Goal: Participate in discussion: Engage in conversation with other users on a specific topic

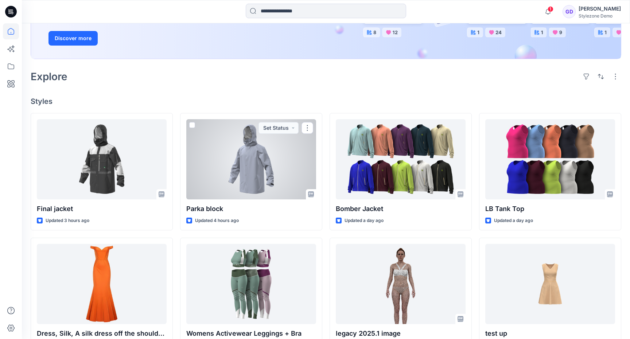
scroll to position [130, 0]
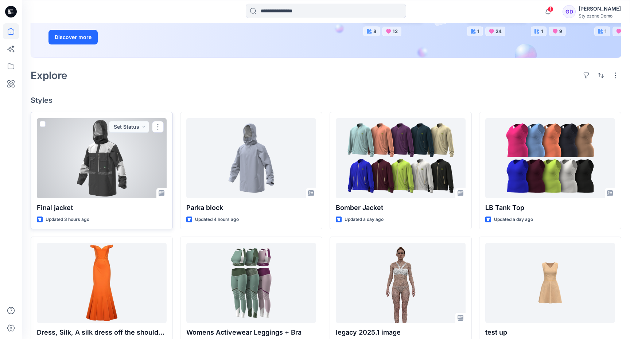
click at [94, 171] on div at bounding box center [102, 158] width 130 height 80
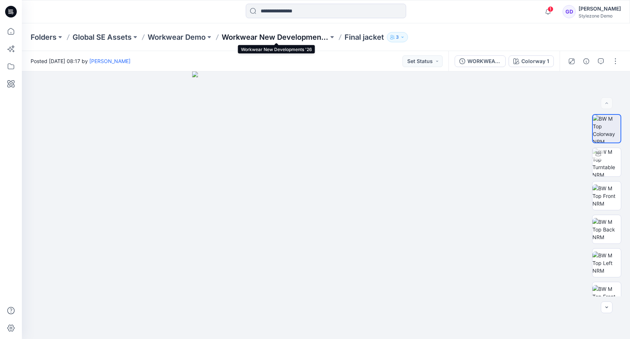
click at [283, 38] on p "Workwear New Developments '26" at bounding box center [275, 37] width 107 height 10
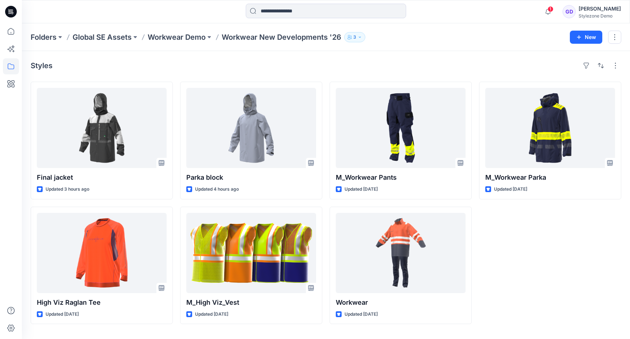
click at [364, 52] on div "Styles Final jacket Updated 3 hours ago High Viz Raglan Tee Updated [DATE] Park…" at bounding box center [326, 195] width 608 height 288
click at [509, 219] on div "M_Workwear Parka Updated [DATE]" at bounding box center [550, 203] width 142 height 242
click at [358, 69] on div "Styles" at bounding box center [326, 66] width 590 height 12
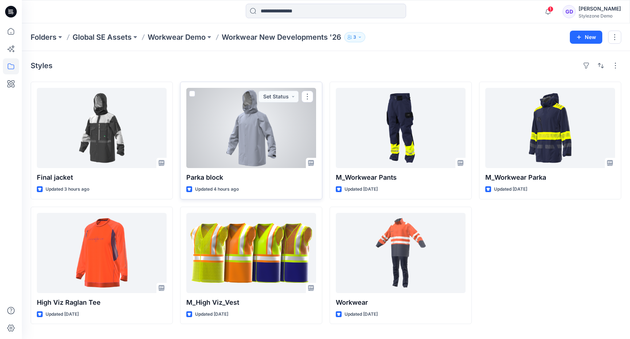
click at [251, 147] on div at bounding box center [251, 128] width 130 height 80
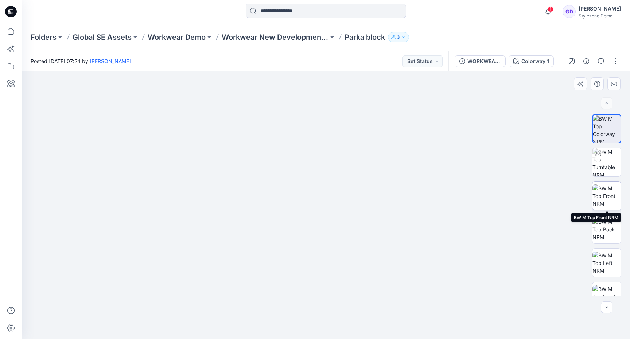
click at [607, 191] on img at bounding box center [606, 195] width 28 height 23
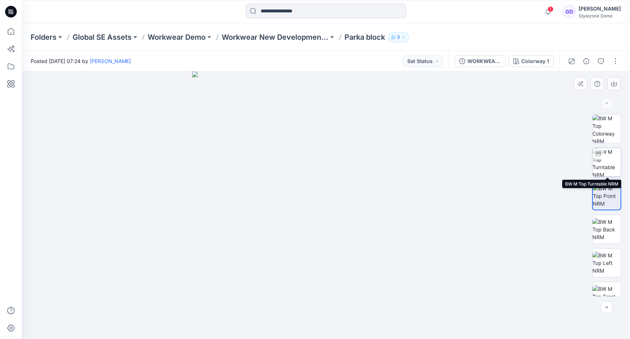
click at [611, 162] on img at bounding box center [606, 162] width 28 height 28
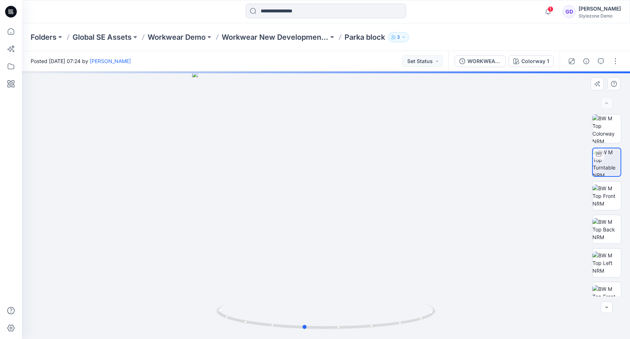
drag, startPoint x: 293, startPoint y: 235, endPoint x: 271, endPoint y: 262, distance: 34.7
click at [271, 262] on div at bounding box center [326, 205] width 608 height 268
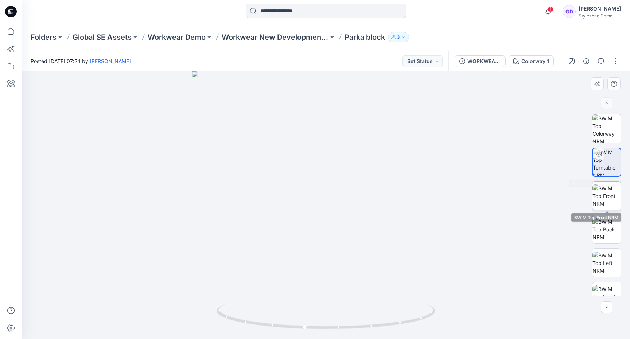
click at [609, 186] on img at bounding box center [606, 195] width 28 height 23
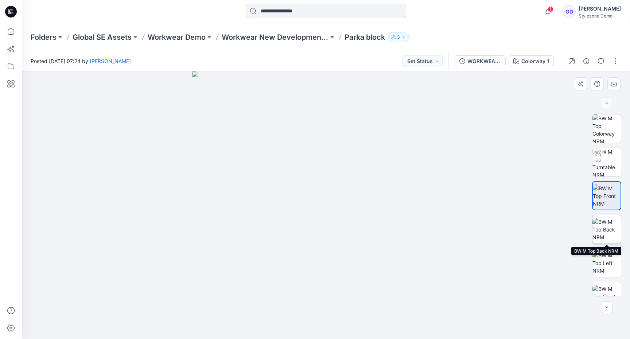
click at [607, 220] on img at bounding box center [606, 229] width 28 height 23
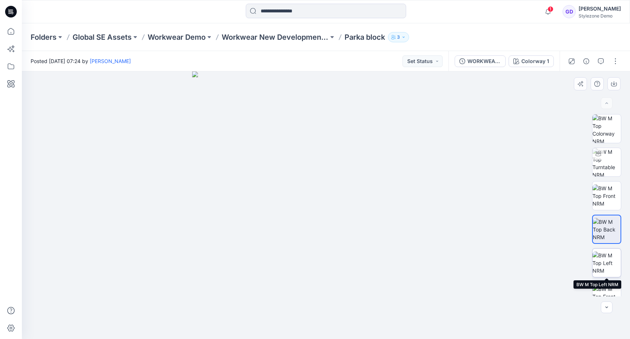
click at [608, 261] on img at bounding box center [606, 262] width 28 height 23
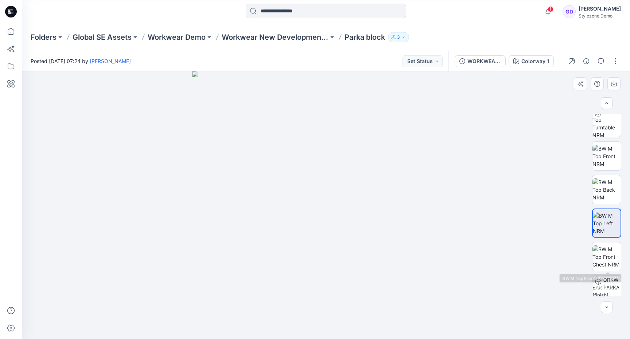
click at [608, 261] on img at bounding box center [606, 256] width 28 height 23
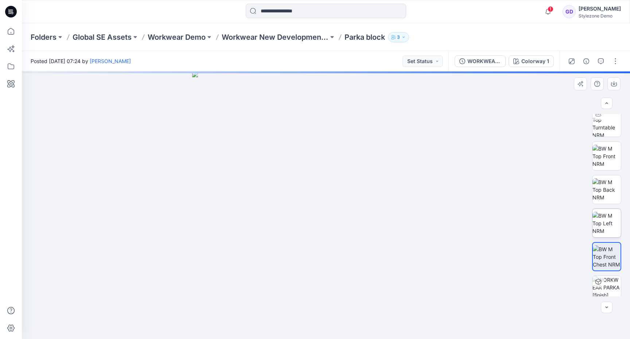
scroll to position [48, 0]
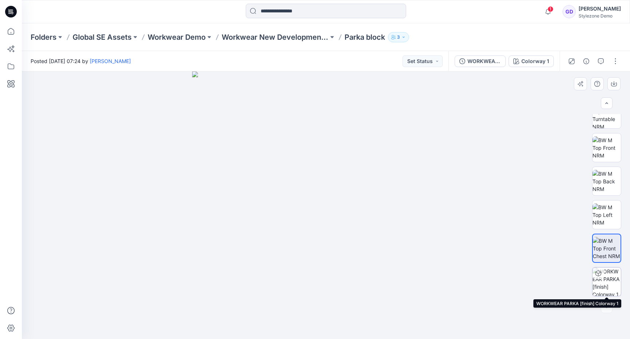
click at [609, 277] on img at bounding box center [606, 282] width 28 height 28
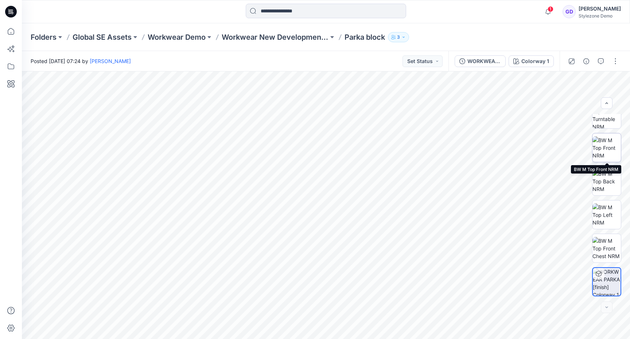
scroll to position [0, 0]
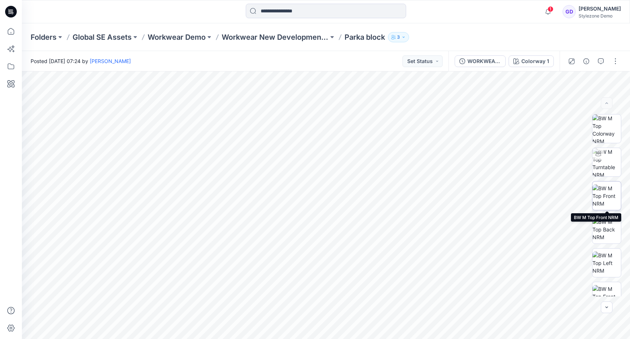
click at [610, 194] on img at bounding box center [606, 195] width 28 height 23
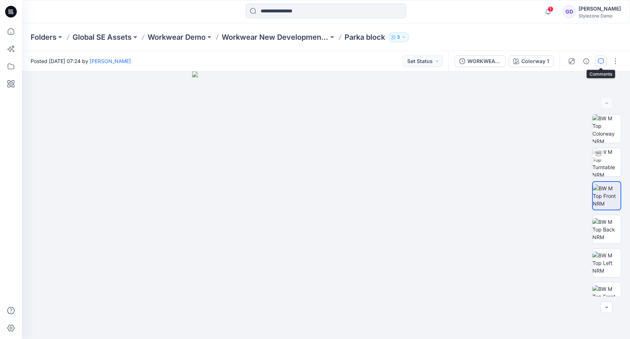
click at [595, 65] on button "button" at bounding box center [601, 61] width 12 height 12
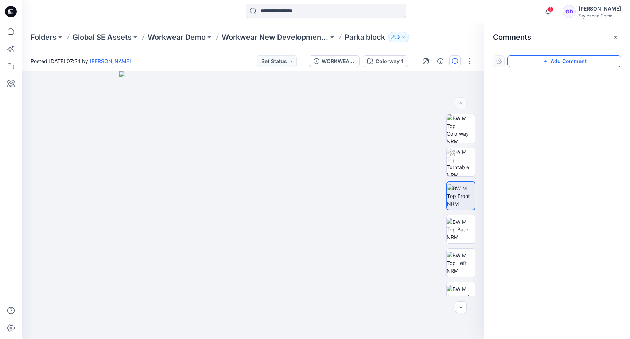
click at [569, 59] on button "Add Comment" at bounding box center [564, 61] width 114 height 12
click at [279, 209] on div "1" at bounding box center [253, 205] width 462 height 268
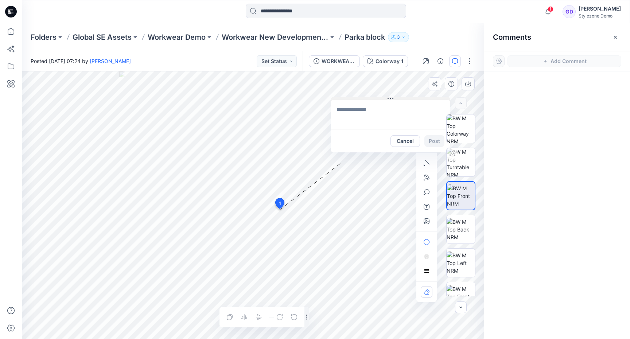
drag, startPoint x: 299, startPoint y: 213, endPoint x: 361, endPoint y: 96, distance: 132.4
click at [361, 97] on button at bounding box center [391, 99] width 120 height 4
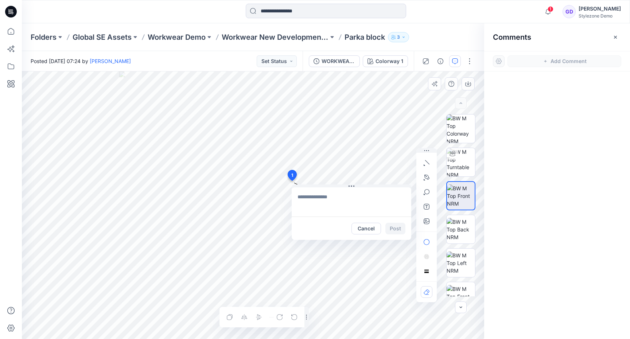
drag, startPoint x: 279, startPoint y: 203, endPoint x: 290, endPoint y: 174, distance: 31.4
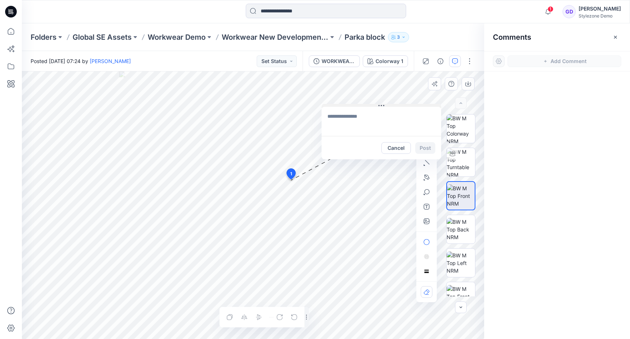
drag, startPoint x: 305, startPoint y: 184, endPoint x: 347, endPoint y: 104, distance: 90.2
click at [347, 104] on button at bounding box center [381, 106] width 120 height 4
click at [350, 117] on textarea at bounding box center [381, 120] width 120 height 29
type textarea "**********"
click at [428, 151] on button "Post" at bounding box center [425, 147] width 20 height 12
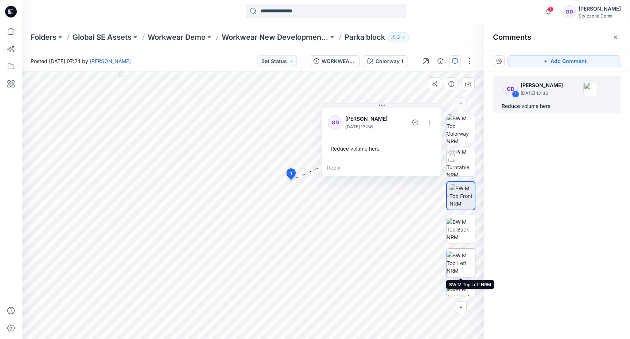
click at [452, 268] on img at bounding box center [460, 262] width 28 height 23
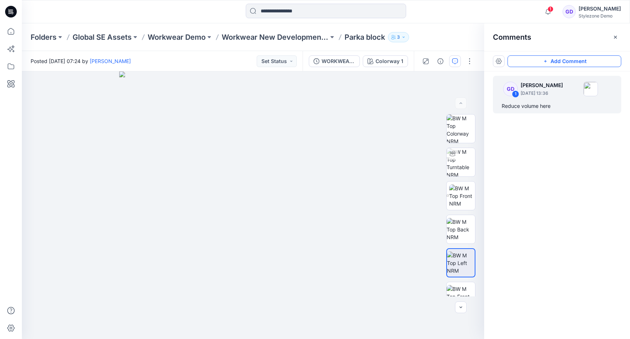
click at [566, 60] on button "Add Comment" at bounding box center [564, 61] width 114 height 12
click at [273, 225] on div "2" at bounding box center [253, 205] width 462 height 268
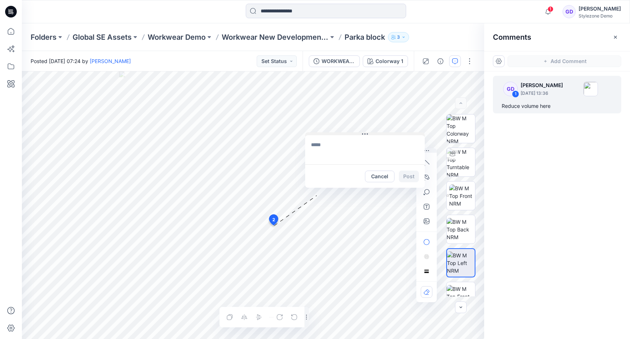
drag, startPoint x: 284, startPoint y: 231, endPoint x: 329, endPoint y: 116, distance: 123.9
click at [329, 132] on button at bounding box center [365, 134] width 120 height 4
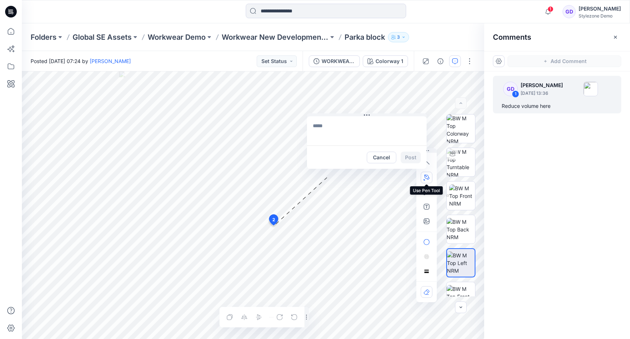
click at [425, 173] on button "button" at bounding box center [427, 178] width 12 height 12
drag, startPoint x: 243, startPoint y: 216, endPoint x: 252, endPoint y: 214, distance: 9.3
click at [252, 214] on icon "Layer 1" at bounding box center [253, 205] width 462 height 268
click at [278, 209] on icon "Layer 1" at bounding box center [253, 205] width 462 height 268
click at [345, 128] on textarea at bounding box center [367, 130] width 120 height 29
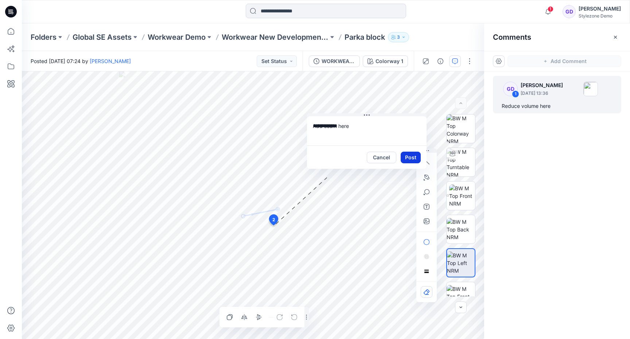
type textarea "**********"
click at [414, 160] on button "Post" at bounding box center [411, 158] width 20 height 12
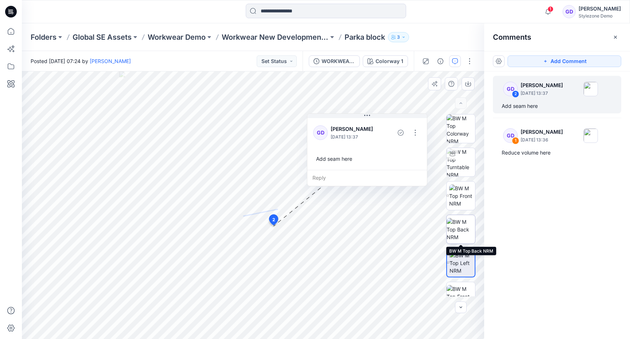
click at [455, 227] on img at bounding box center [460, 229] width 28 height 23
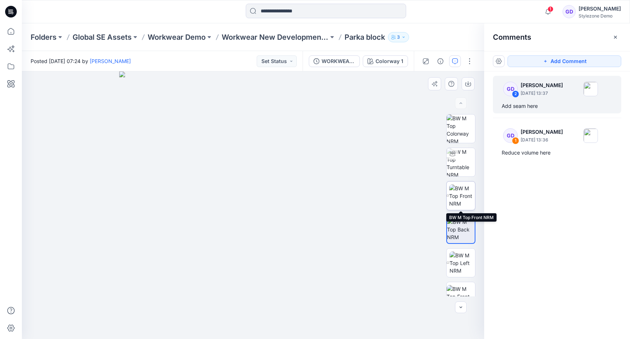
click at [461, 198] on img at bounding box center [462, 195] width 26 height 23
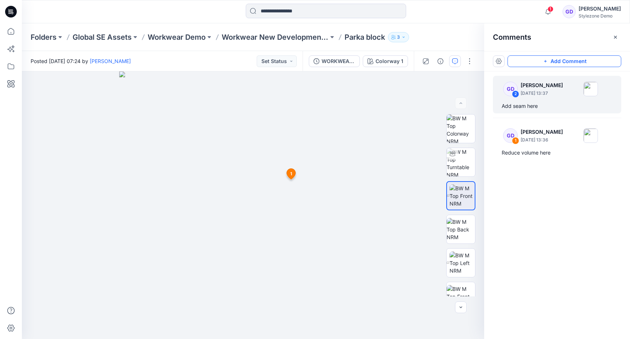
click at [566, 65] on button "Add Comment" at bounding box center [564, 61] width 114 height 12
click at [279, 203] on div "3 1 GD [PERSON_NAME] [DATE] 13:36 Reduce volume here Reply" at bounding box center [253, 205] width 462 height 268
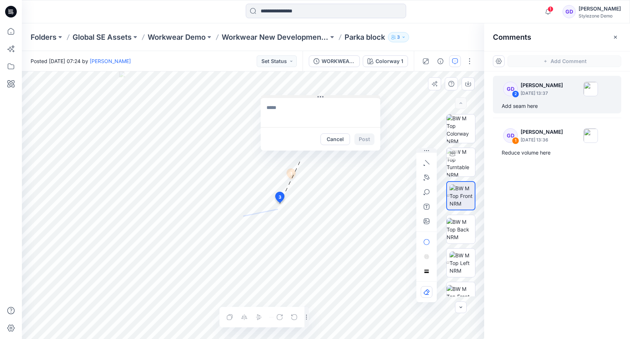
drag, startPoint x: 293, startPoint y: 207, endPoint x: 290, endPoint y: 96, distance: 111.6
click at [290, 96] on button at bounding box center [321, 97] width 120 height 4
click at [290, 119] on textarea at bounding box center [325, 112] width 120 height 29
type textarea "**********"
click at [425, 166] on button "button" at bounding box center [427, 163] width 12 height 12
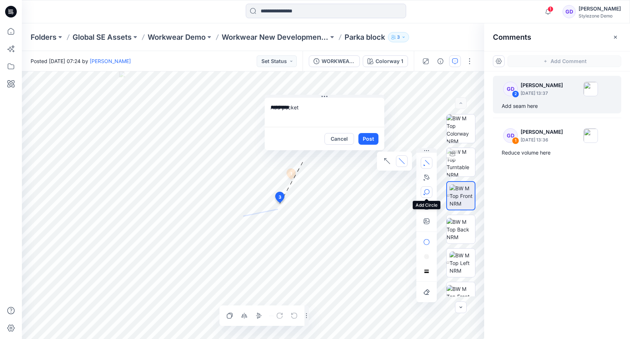
click at [423, 195] on button "button" at bounding box center [427, 192] width 12 height 12
click at [389, 190] on icon "button" at bounding box center [387, 193] width 6 height 6
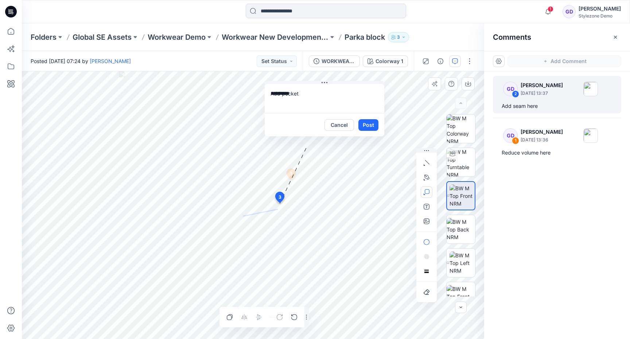
click at [309, 113] on div "Cancel Post" at bounding box center [325, 124] width 120 height 23
click at [376, 124] on button "Post" at bounding box center [368, 125] width 20 height 12
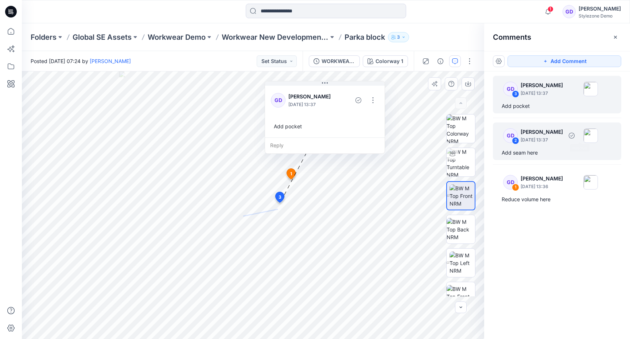
click at [552, 133] on p "[PERSON_NAME]" at bounding box center [541, 132] width 42 height 9
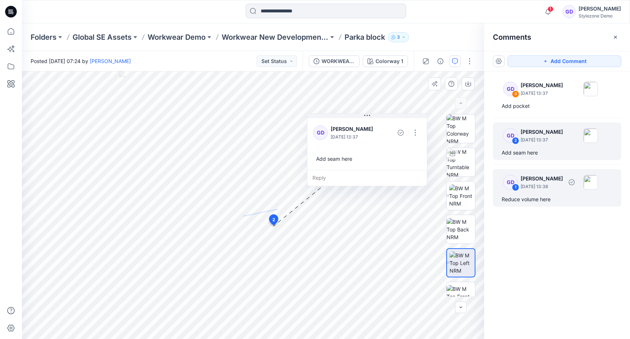
click at [536, 195] on div "Reduce volume here" at bounding box center [556, 199] width 111 height 9
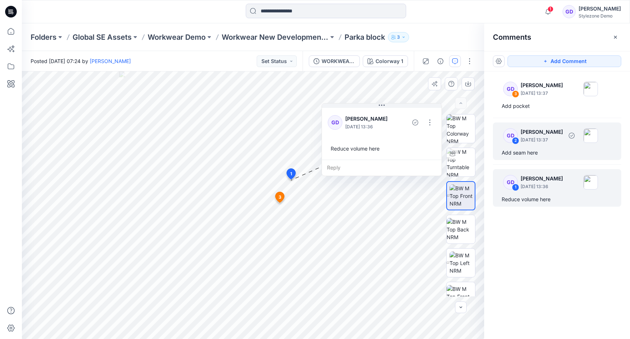
click at [536, 152] on div "Add seam here" at bounding box center [556, 152] width 111 height 9
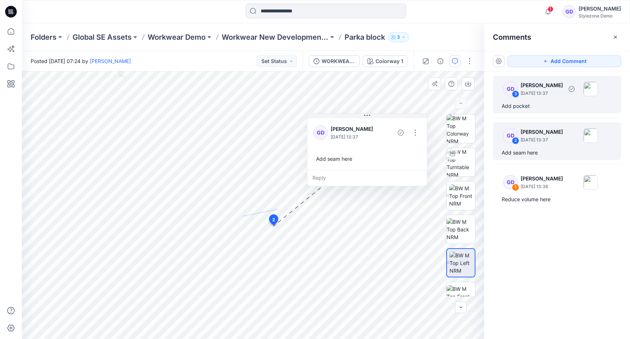
click at [545, 102] on div "Add pocket" at bounding box center [556, 106] width 111 height 9
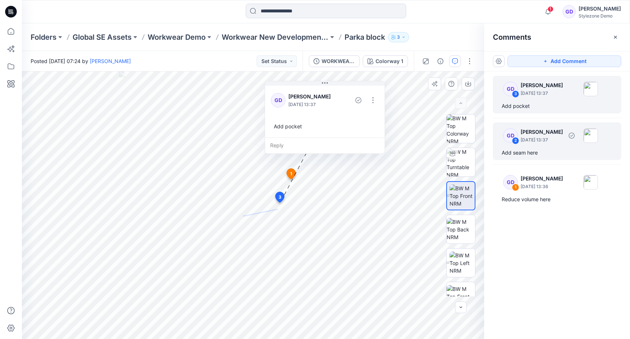
click at [544, 132] on p "[PERSON_NAME]" at bounding box center [541, 132] width 42 height 9
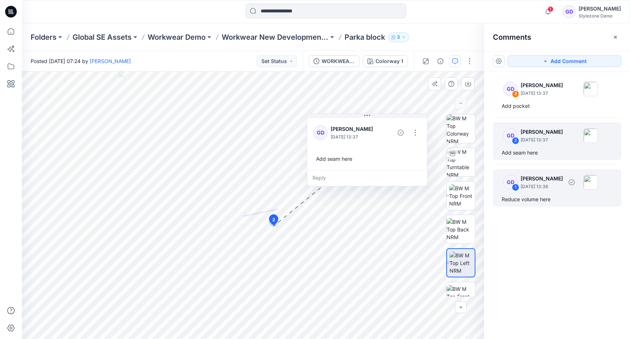
click at [545, 97] on p "[DATE] 13:36" at bounding box center [541, 93] width 42 height 7
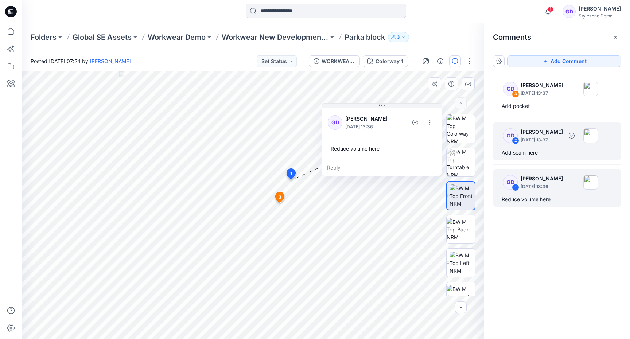
click at [541, 146] on div "GD 2 [PERSON_NAME] [DATE] 13:37 Add seam here" at bounding box center [557, 141] width 128 height 38
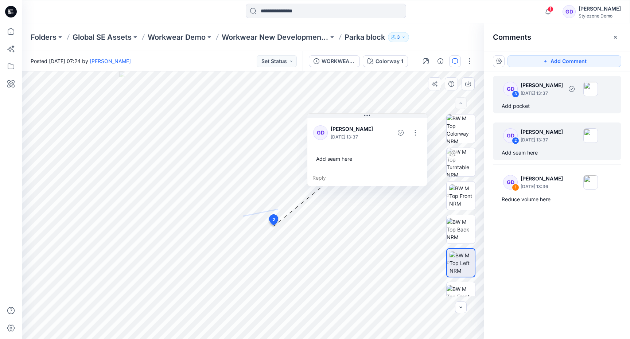
click at [539, 89] on p "[PERSON_NAME]" at bounding box center [541, 85] width 42 height 9
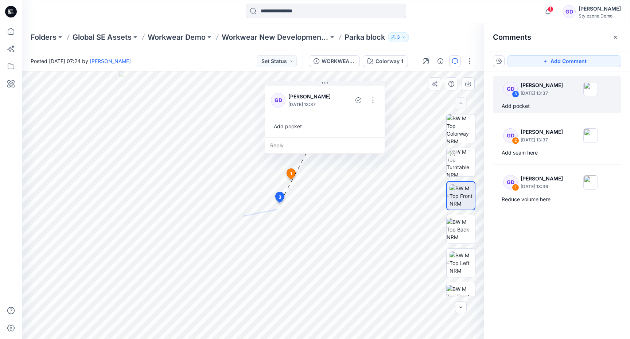
click at [281, 148] on div "Reply" at bounding box center [325, 145] width 120 height 16
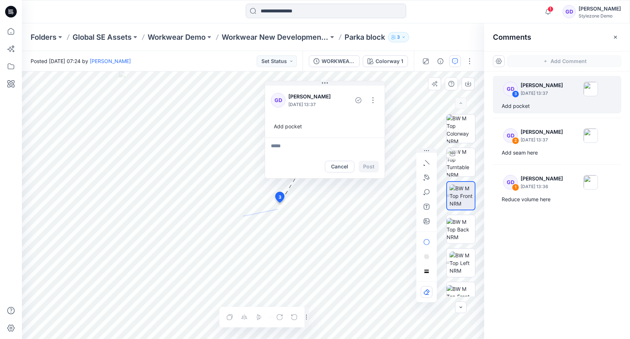
click at [301, 150] on textarea at bounding box center [325, 145] width 120 height 17
type textarea "**********"
click at [368, 167] on button "Post" at bounding box center [369, 167] width 20 height 12
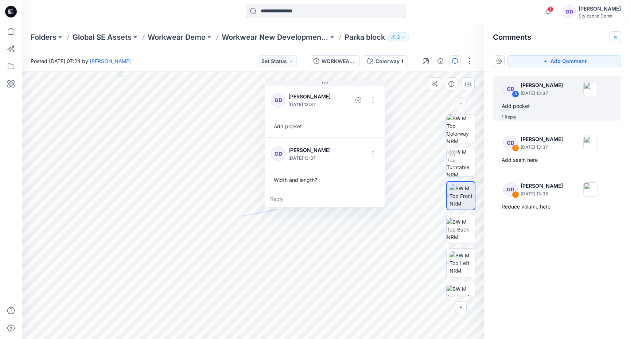
click at [613, 36] on icon "button" at bounding box center [615, 37] width 6 height 6
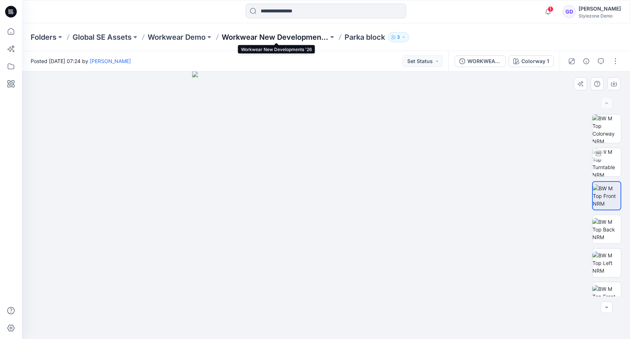
click at [295, 39] on p "Workwear New Developments '26" at bounding box center [275, 37] width 107 height 10
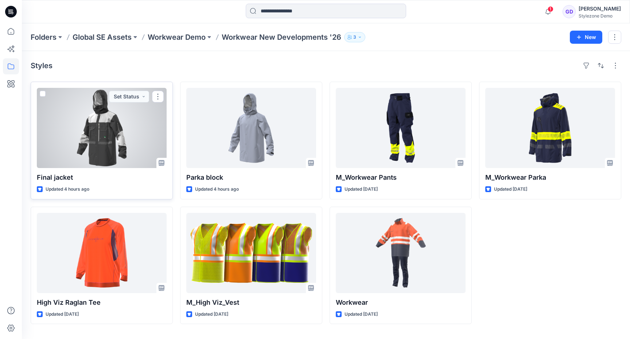
click at [132, 131] on div at bounding box center [102, 128] width 130 height 80
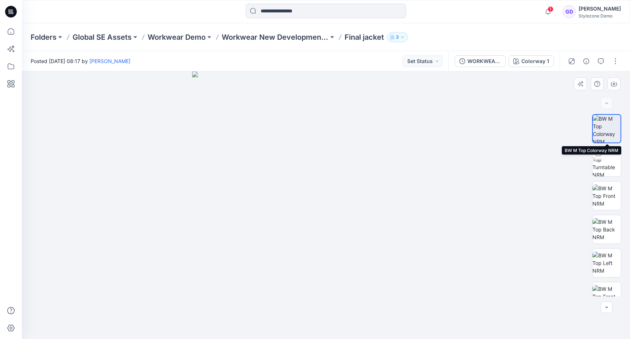
click at [605, 129] on img at bounding box center [607, 129] width 28 height 28
click at [610, 157] on img at bounding box center [606, 162] width 28 height 28
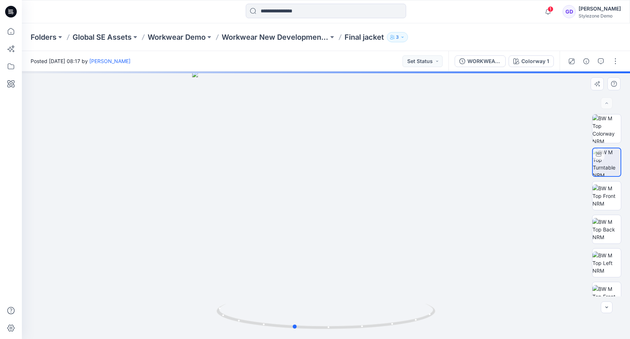
drag, startPoint x: 314, startPoint y: 251, endPoint x: 275, endPoint y: 263, distance: 40.8
click at [275, 263] on div at bounding box center [326, 205] width 608 height 268
click at [602, 204] on img at bounding box center [606, 195] width 28 height 23
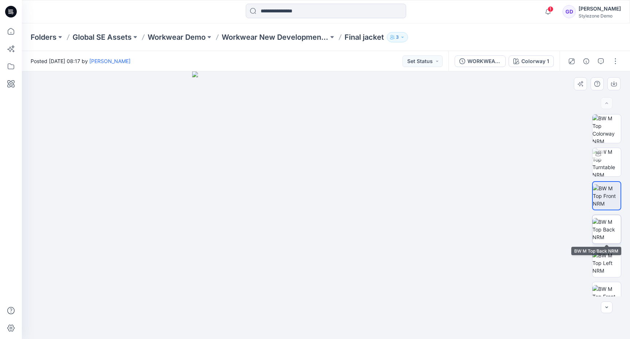
click at [602, 233] on img at bounding box center [606, 229] width 28 height 23
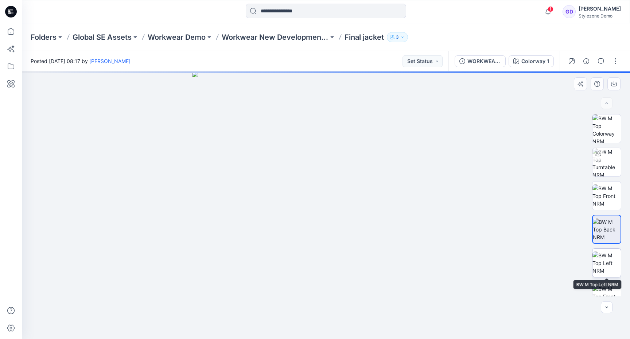
click at [606, 265] on img at bounding box center [606, 262] width 28 height 23
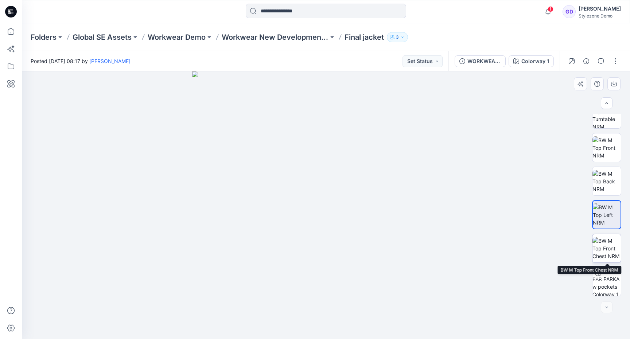
click at [607, 247] on img at bounding box center [606, 248] width 28 height 23
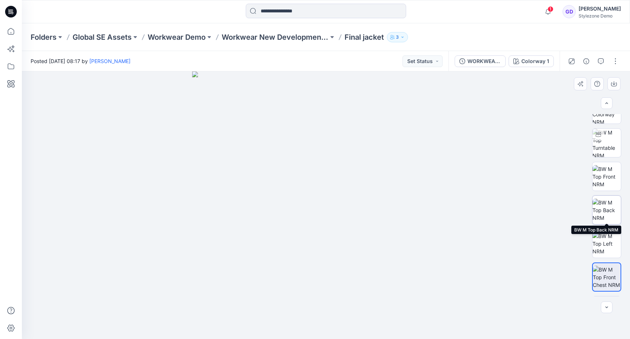
scroll to position [15, 0]
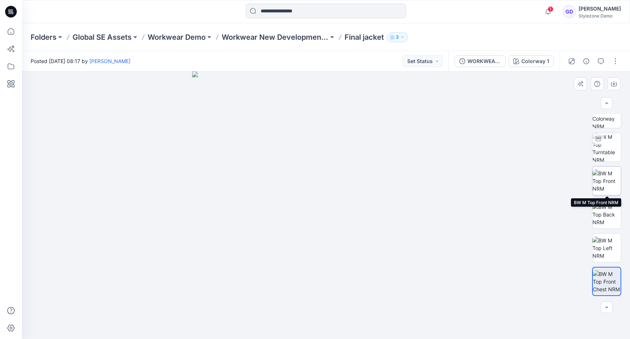
click at [607, 181] on img at bounding box center [606, 180] width 28 height 23
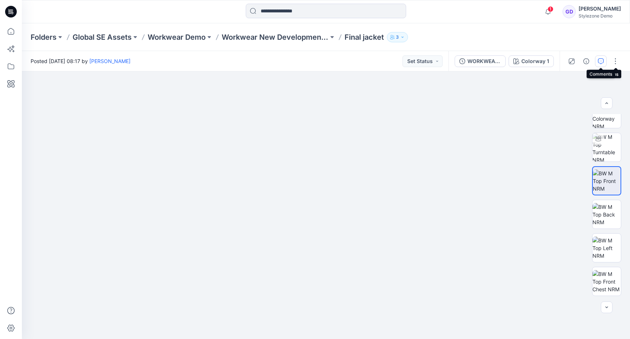
click at [600, 62] on icon "button" at bounding box center [601, 61] width 6 height 6
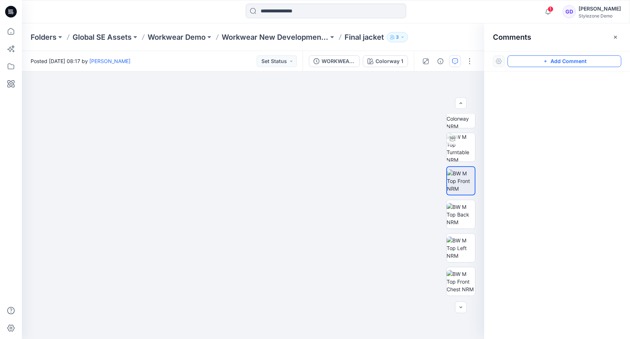
click at [573, 65] on button "Add Comment" at bounding box center [564, 61] width 114 height 12
click at [266, 187] on div "1" at bounding box center [253, 205] width 462 height 268
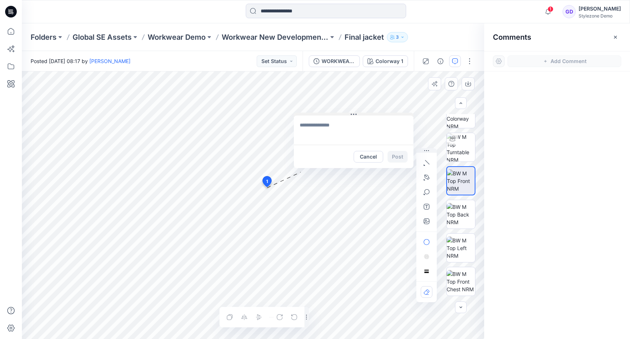
drag, startPoint x: 322, startPoint y: 191, endPoint x: 378, endPoint y: 78, distance: 126.5
click at [378, 113] on button at bounding box center [354, 115] width 120 height 4
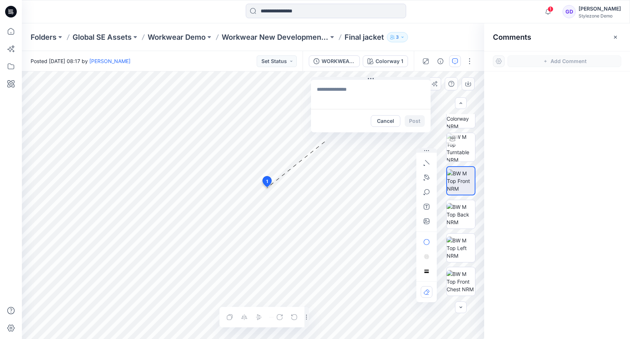
click at [368, 91] on textarea at bounding box center [371, 94] width 120 height 29
type textarea "**********"
click at [414, 117] on button "Post" at bounding box center [415, 121] width 20 height 12
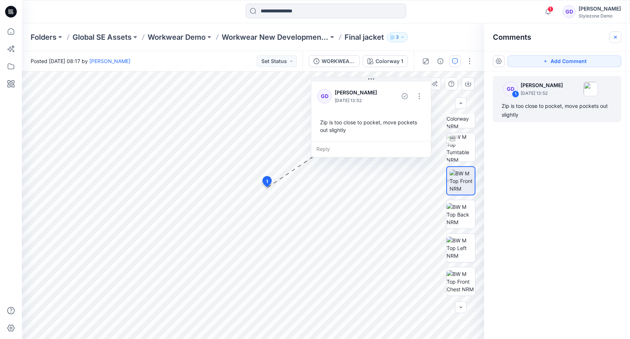
click at [616, 40] on button "button" at bounding box center [615, 37] width 12 height 12
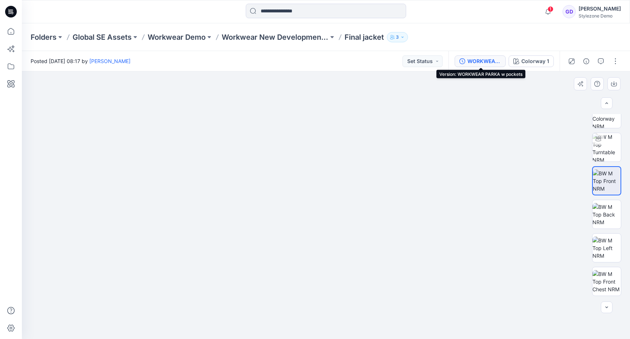
click at [472, 62] on div "WORKWEAR PARKA w pockets" at bounding box center [484, 61] width 34 height 8
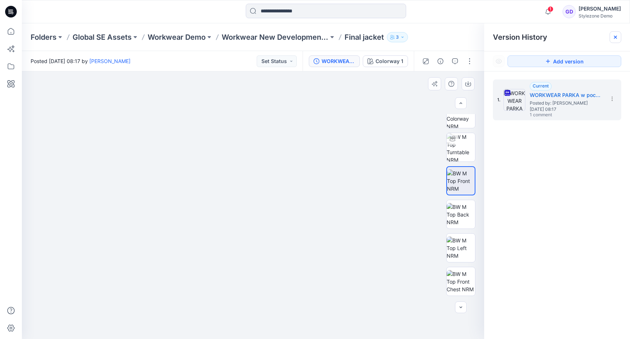
click at [612, 38] on icon at bounding box center [615, 37] width 6 height 6
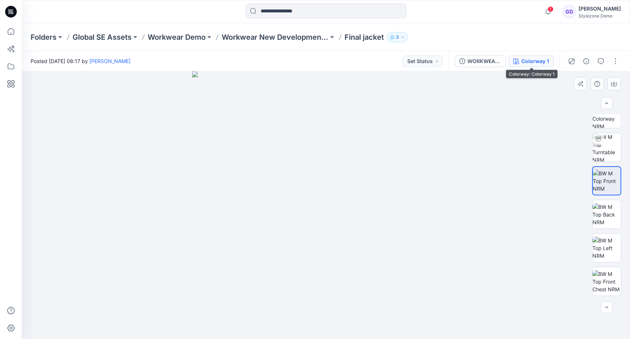
click at [537, 66] on button "Colorway 1" at bounding box center [530, 61] width 45 height 12
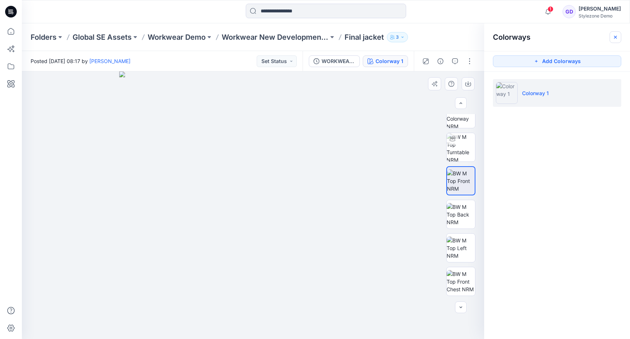
click at [613, 35] on icon "button" at bounding box center [615, 37] width 6 height 6
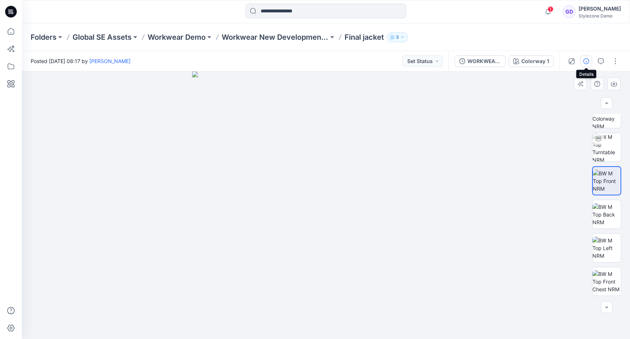
click at [589, 62] on button "button" at bounding box center [586, 61] width 12 height 12
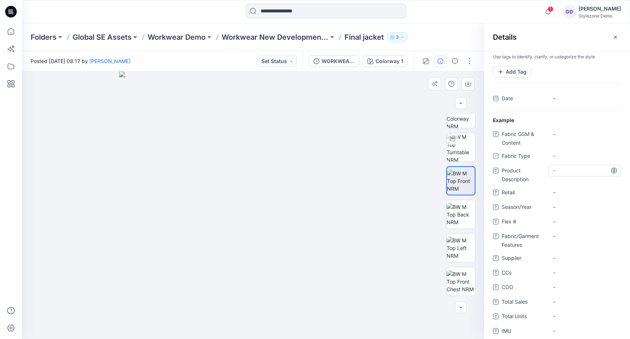
scroll to position [0, 0]
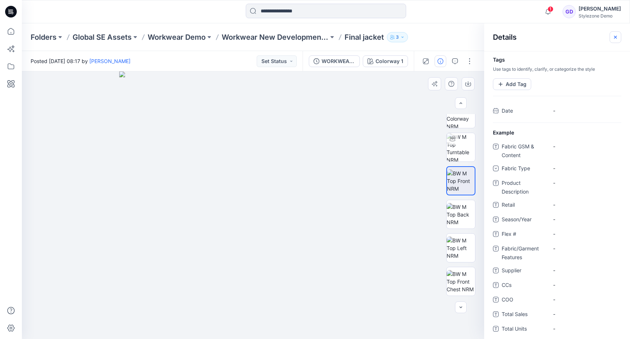
click at [612, 40] on icon "button" at bounding box center [615, 37] width 6 height 6
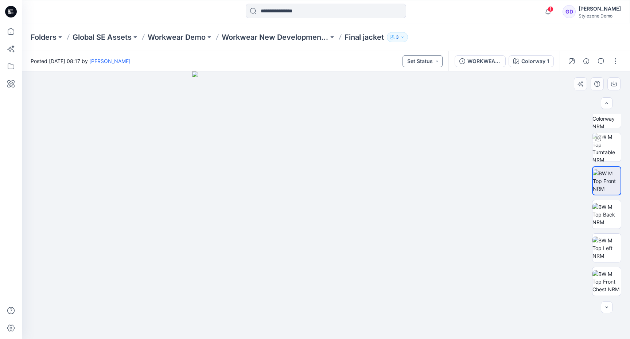
click at [413, 62] on button "Set Status" at bounding box center [422, 61] width 40 height 12
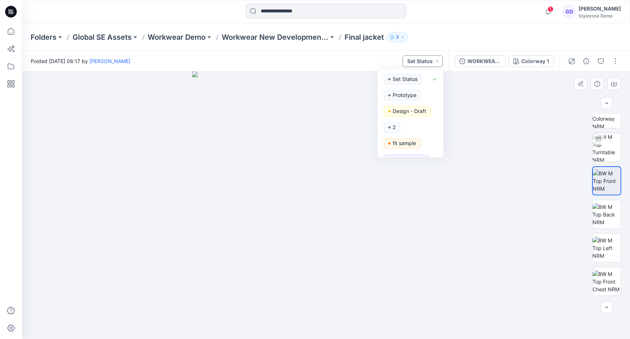
click at [428, 58] on button "Set Status" at bounding box center [422, 61] width 40 height 12
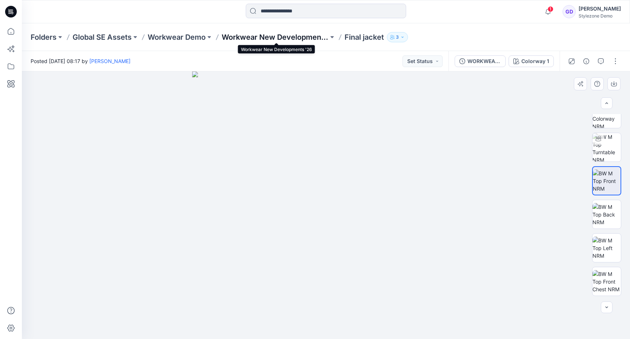
click at [281, 38] on p "Workwear New Developments '26" at bounding box center [275, 37] width 107 height 10
